Goal: Navigation & Orientation: Find specific page/section

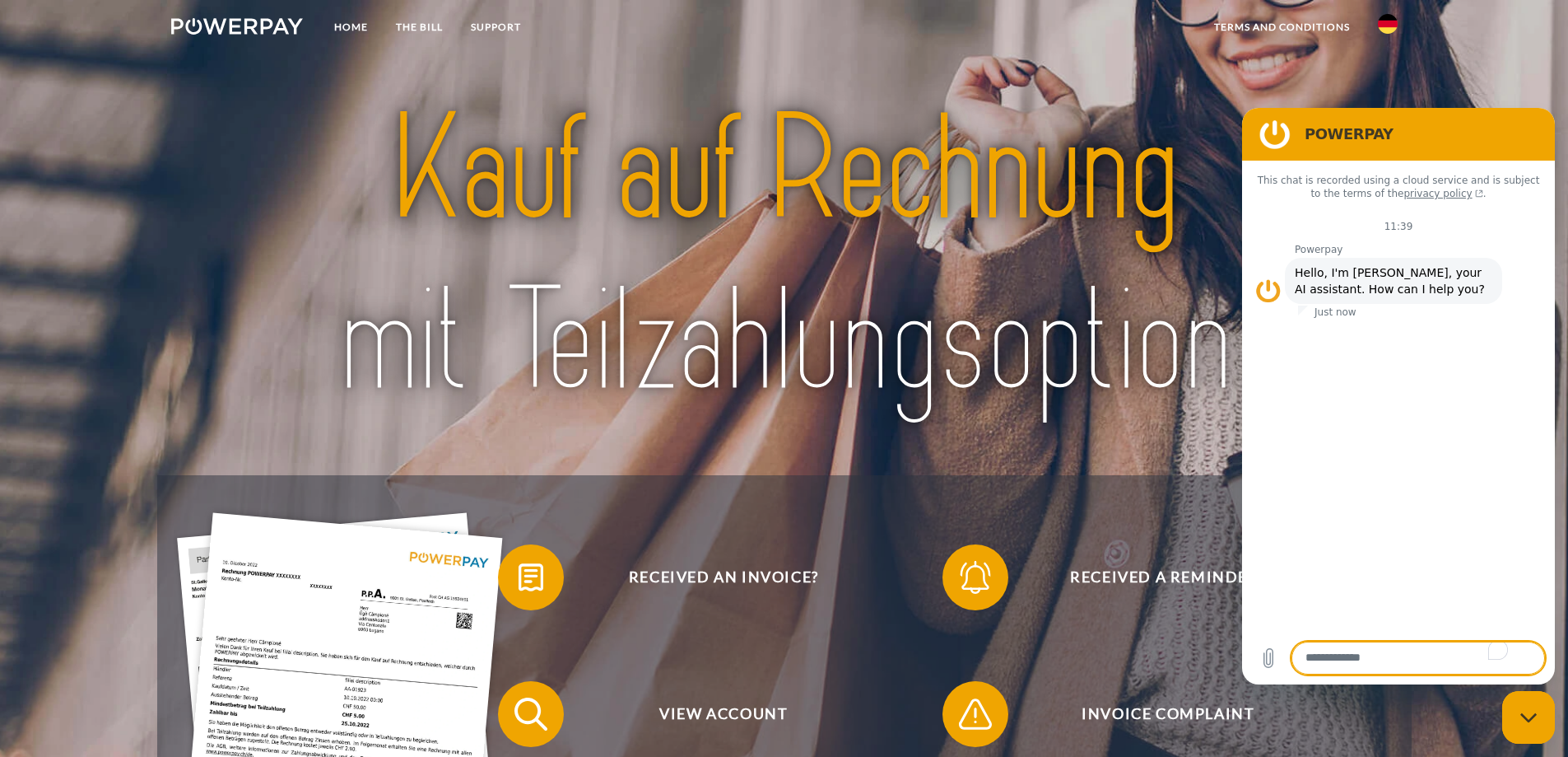
click at [1512, 714] on div "Close messaging window" at bounding box center [1529, 717] width 50 height 50
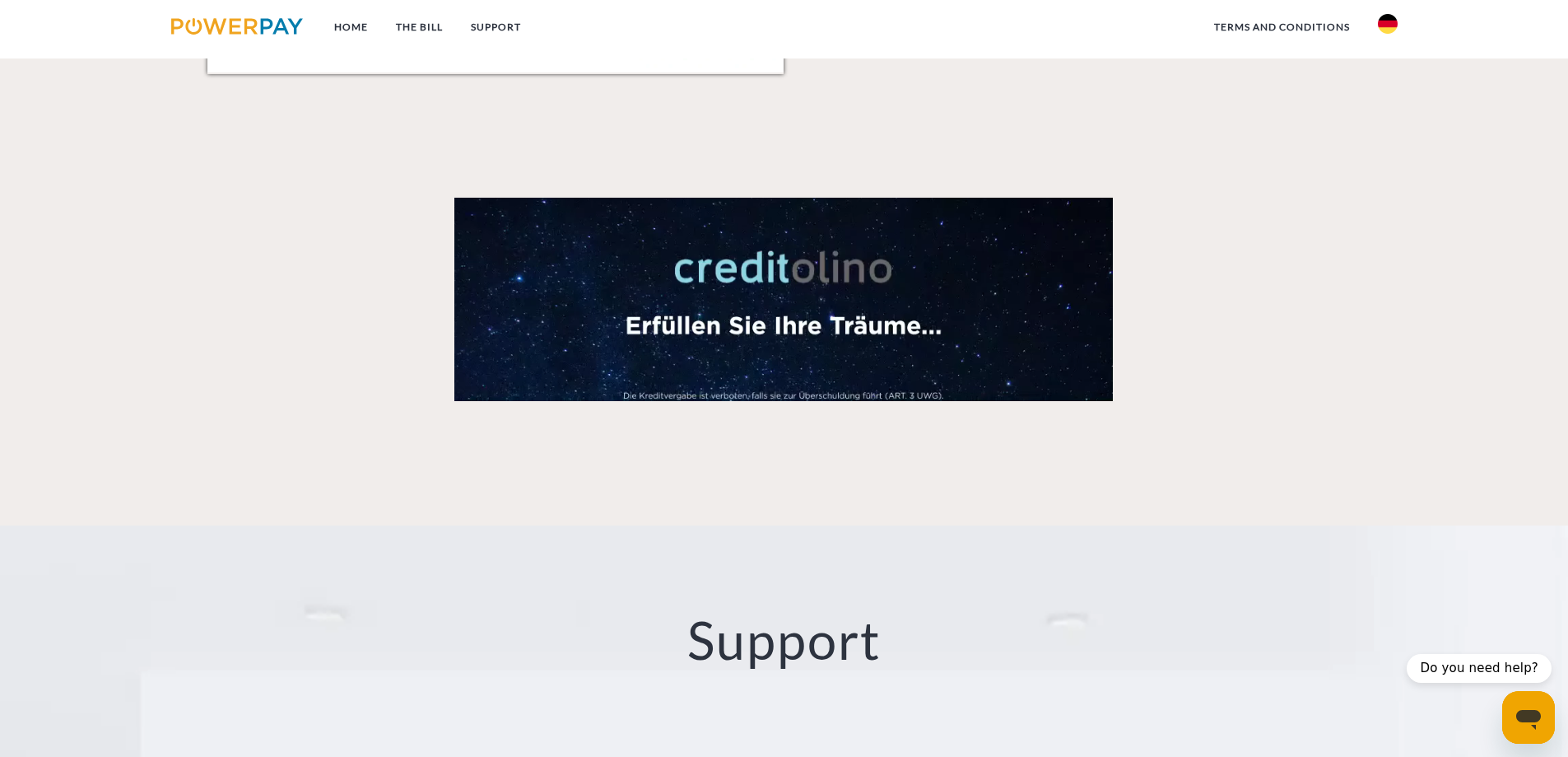
scroll to position [2305, 0]
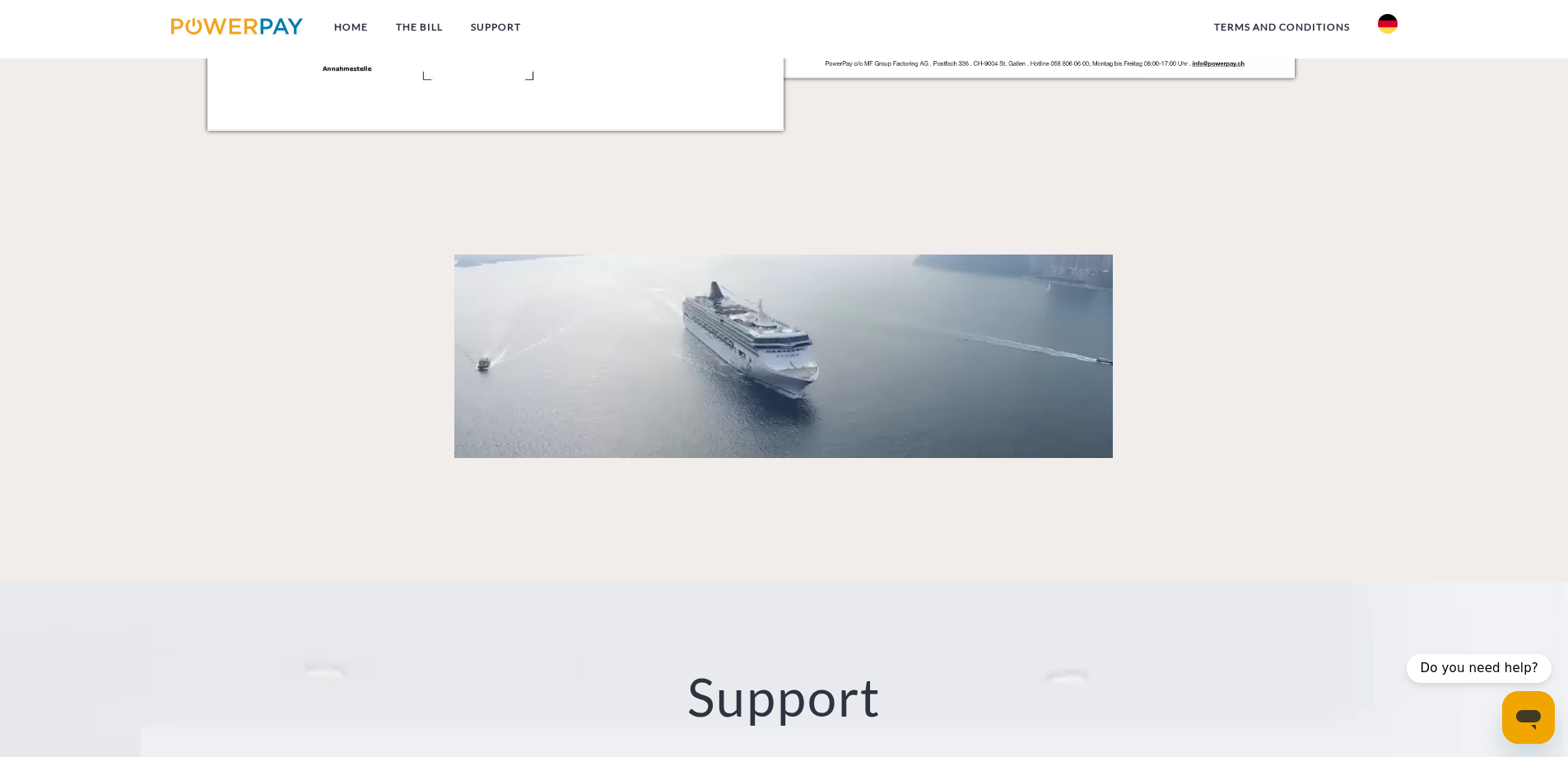
click at [1381, 26] on img at bounding box center [1388, 24] width 20 height 20
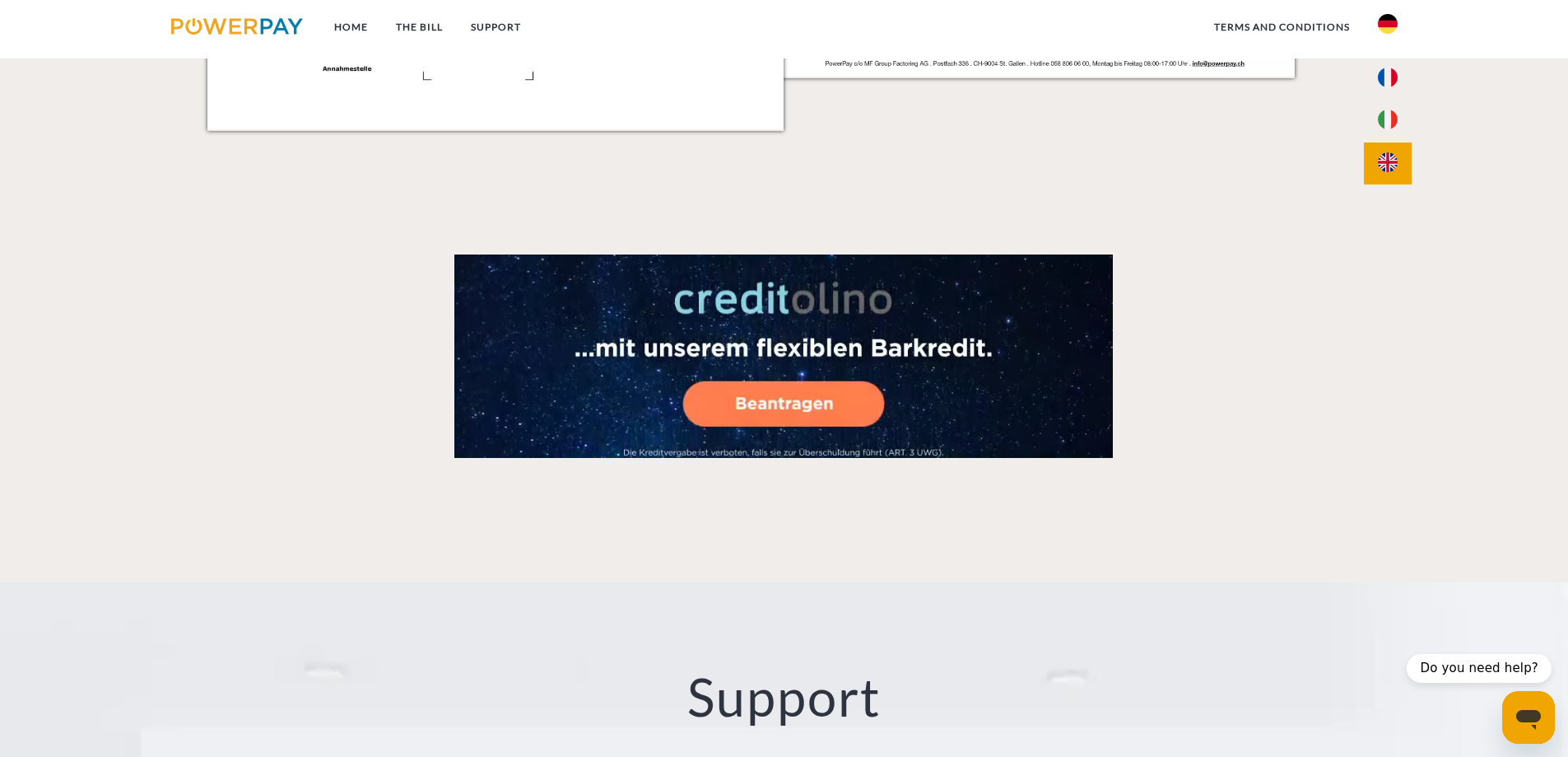
click at [1393, 172] on img at bounding box center [1388, 162] width 20 height 20
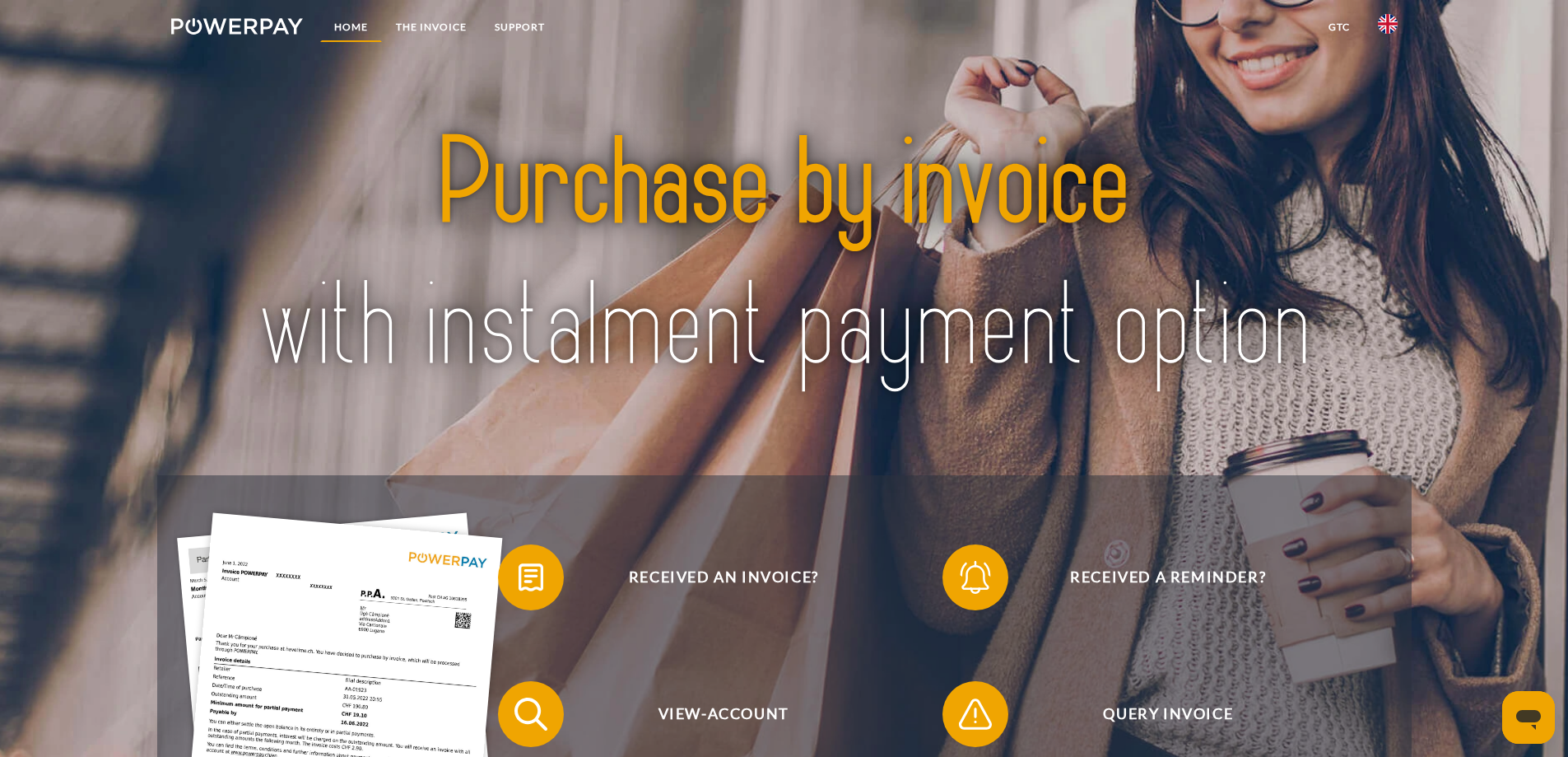
click at [355, 27] on link "Home" at bounding box center [351, 27] width 62 height 30
click at [347, 27] on link "Home" at bounding box center [351, 27] width 62 height 30
click at [1343, 23] on link "GTC" at bounding box center [1339, 27] width 50 height 30
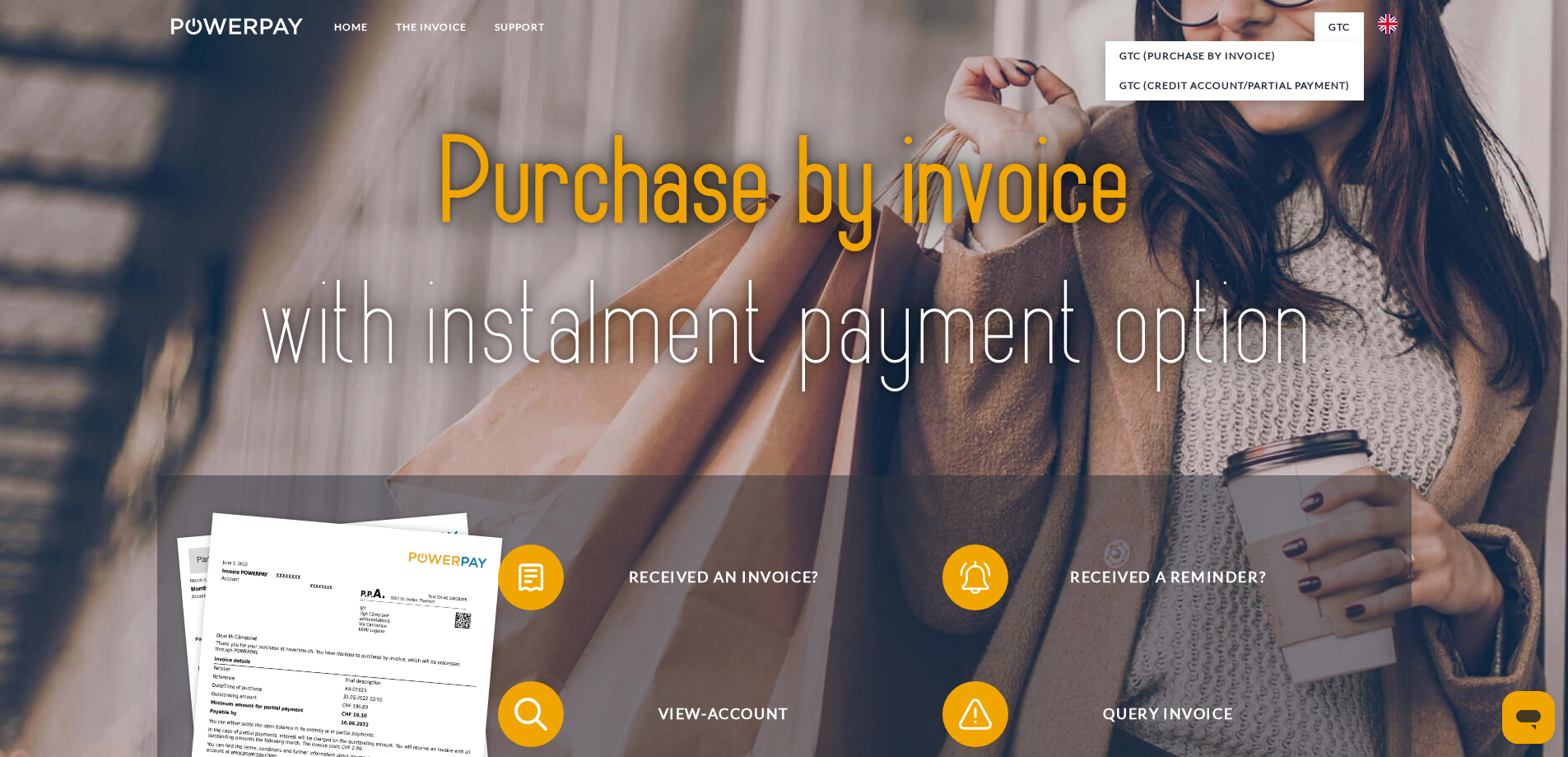
click at [1167, 166] on img at bounding box center [784, 256] width 1106 height 360
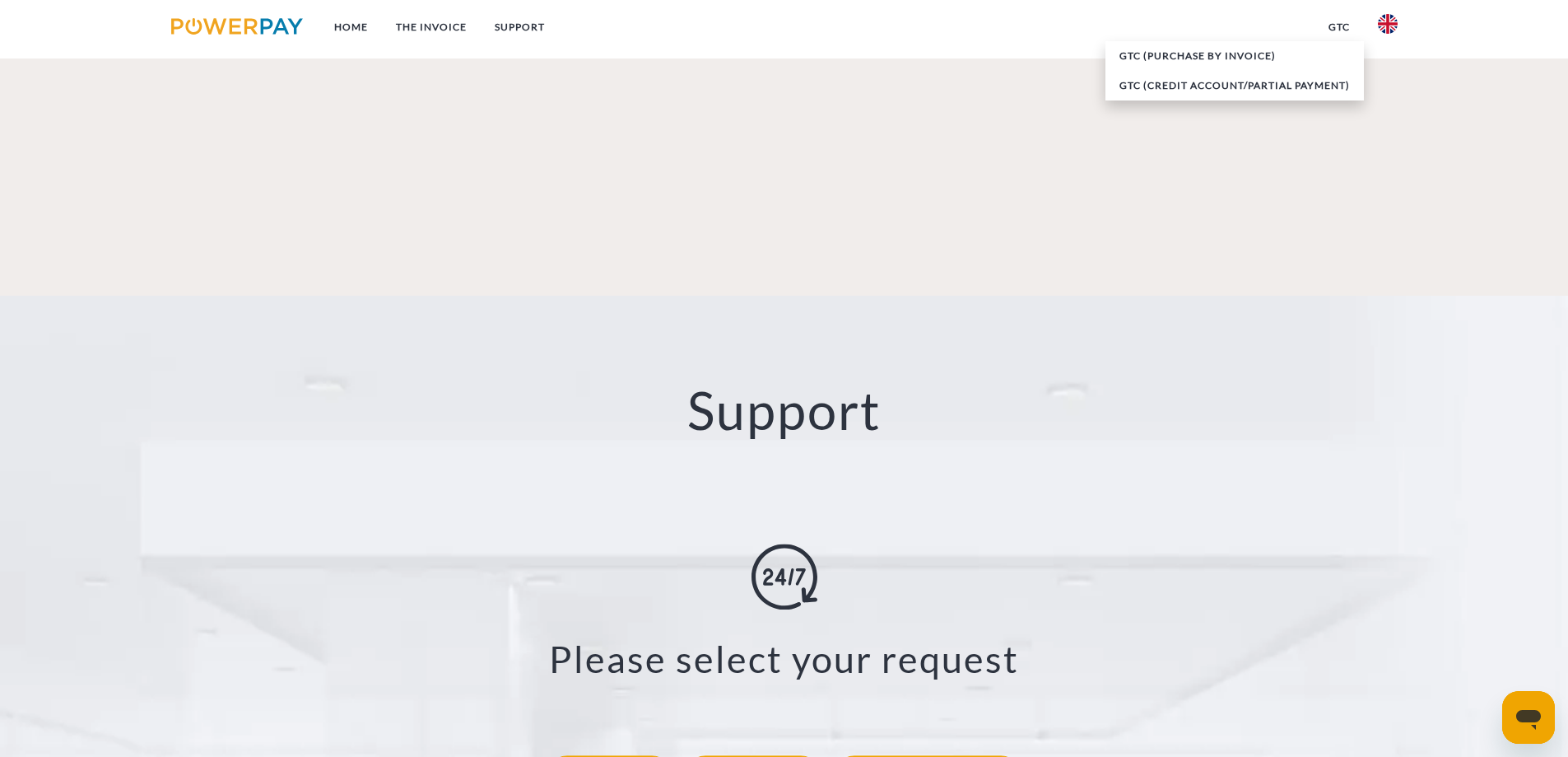
scroll to position [3129, 0]
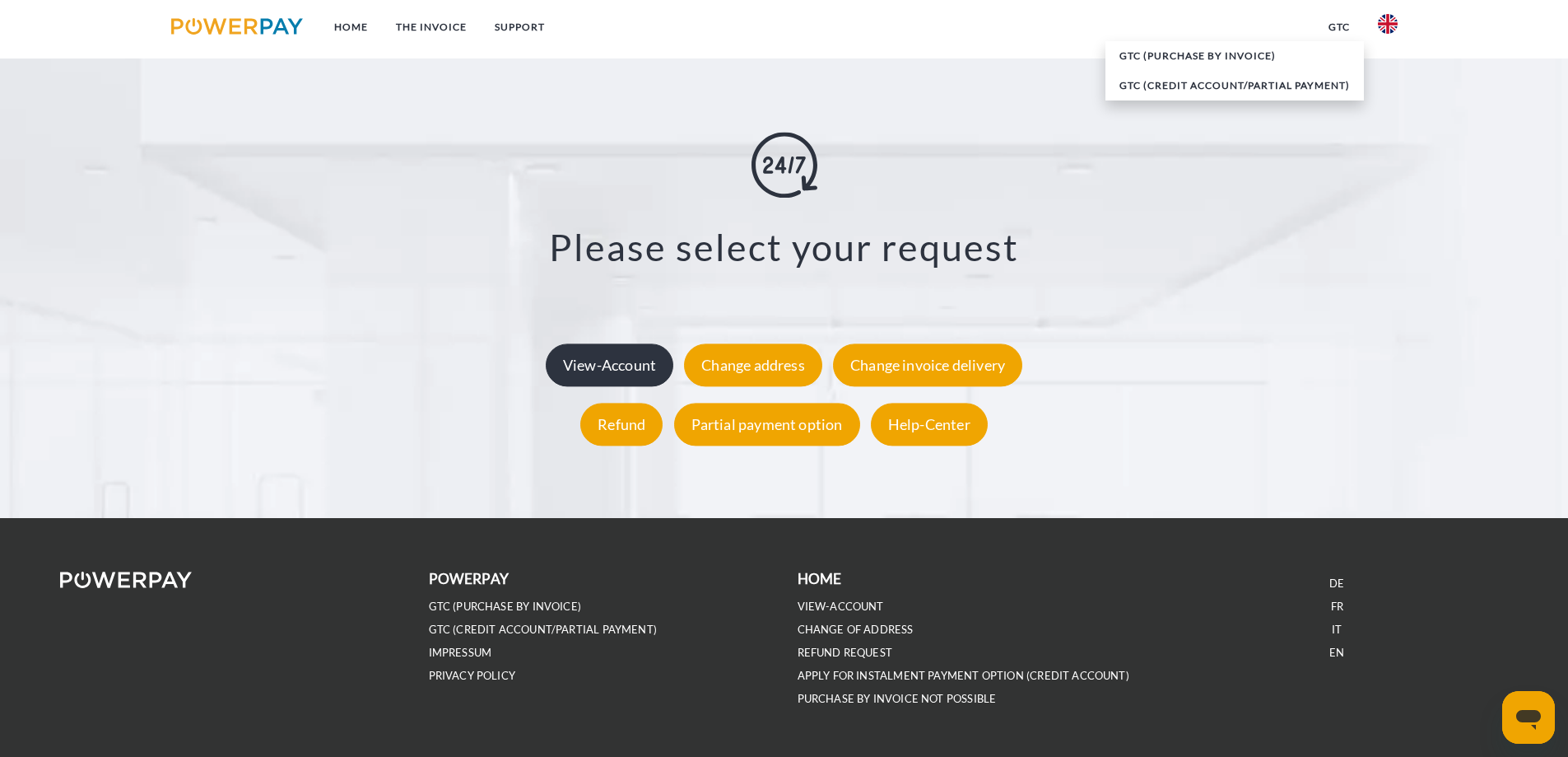
click at [595, 376] on div "View-Account" at bounding box center [610, 364] width 128 height 43
